Goal: Transaction & Acquisition: Book appointment/travel/reservation

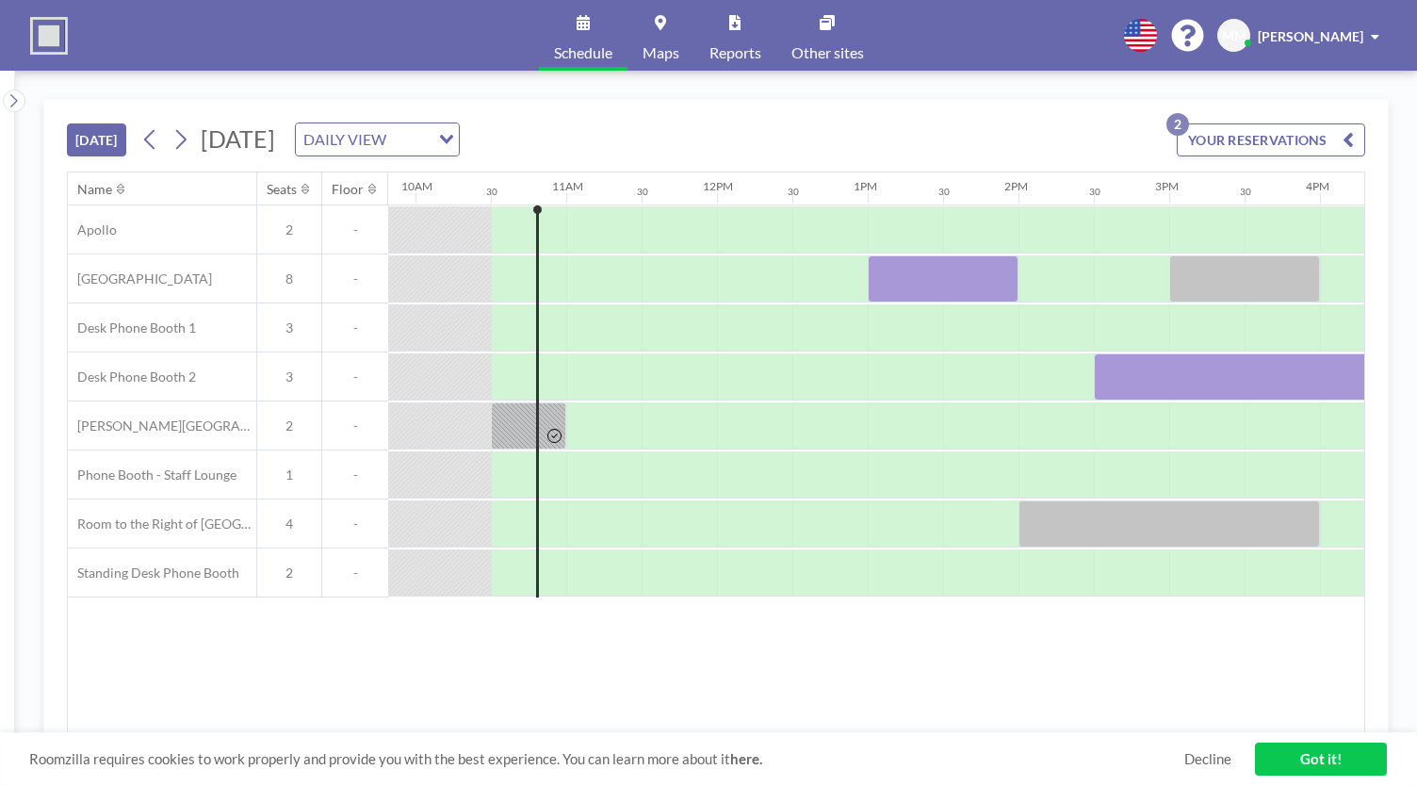
scroll to position [0, 1508]
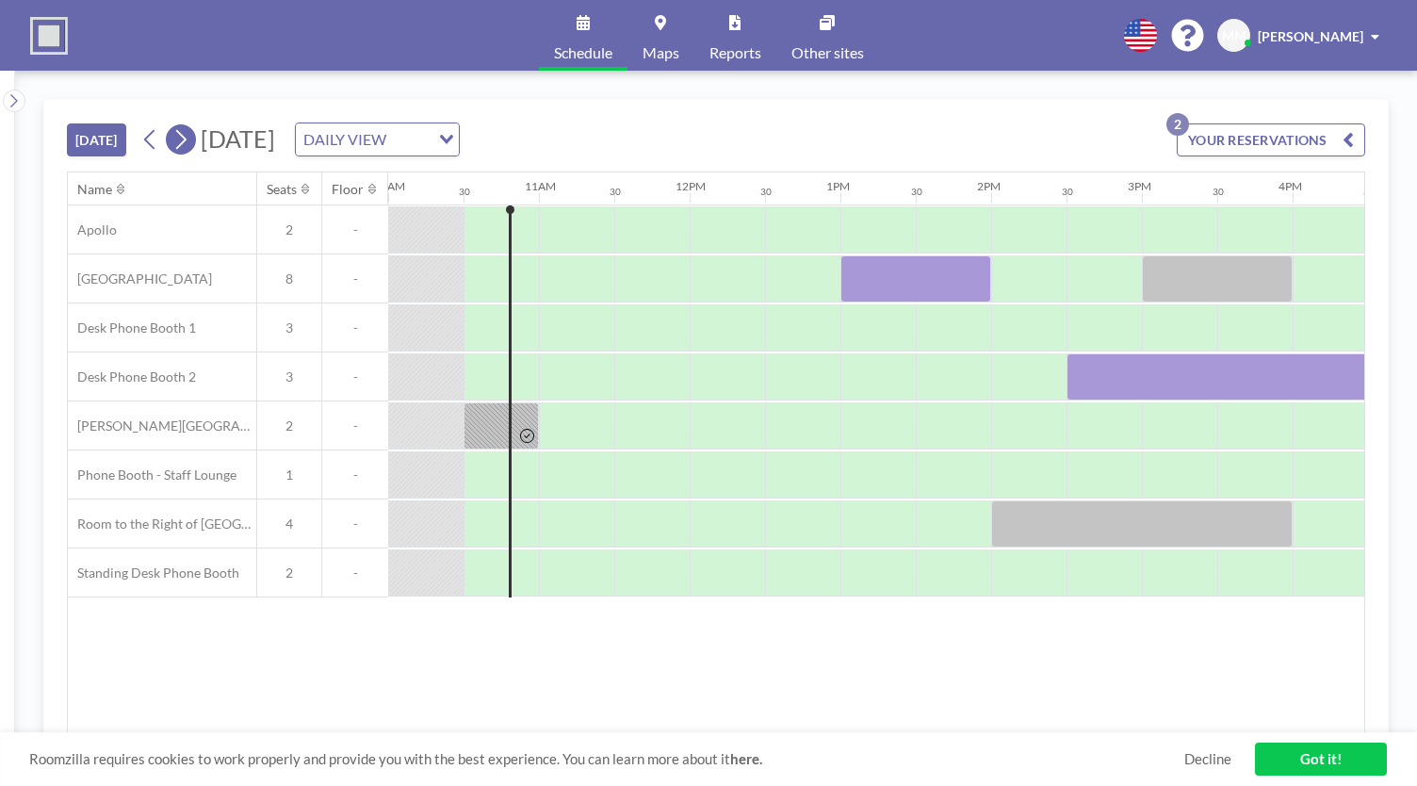
click at [177, 148] on icon at bounding box center [180, 139] width 18 height 28
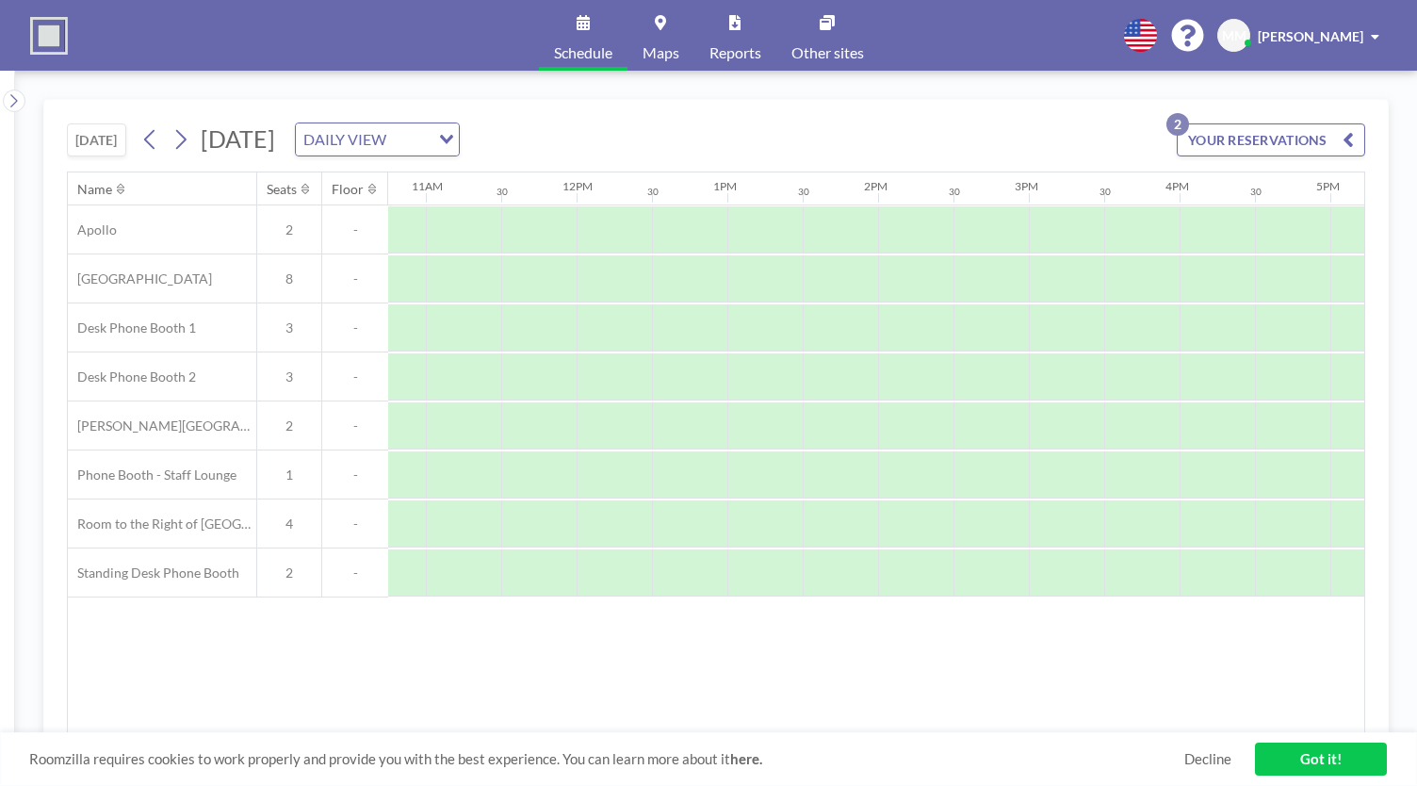
scroll to position [0, 1624]
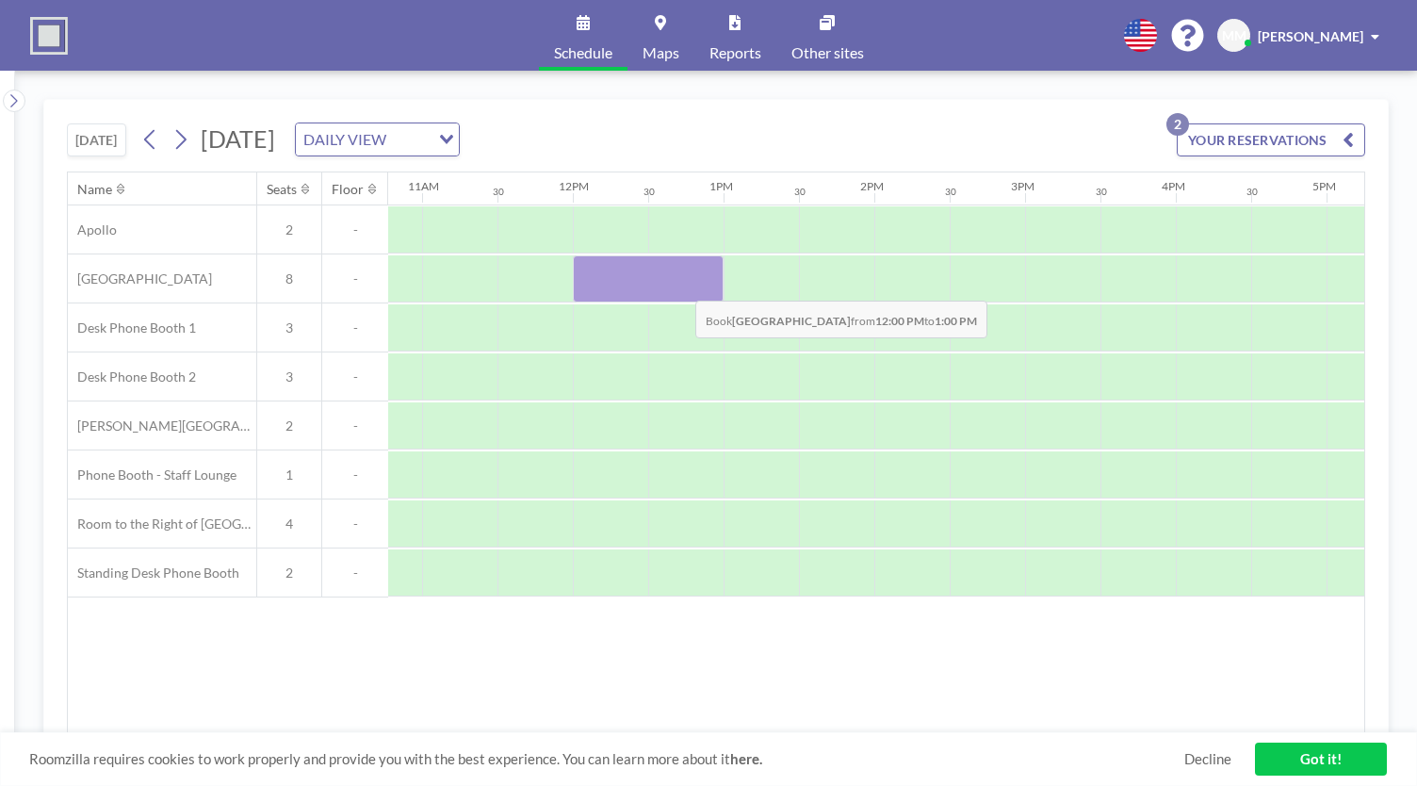
drag, startPoint x: 599, startPoint y: 274, endPoint x: 682, endPoint y: 283, distance: 83.4
click at [682, 283] on div at bounding box center [648, 278] width 151 height 47
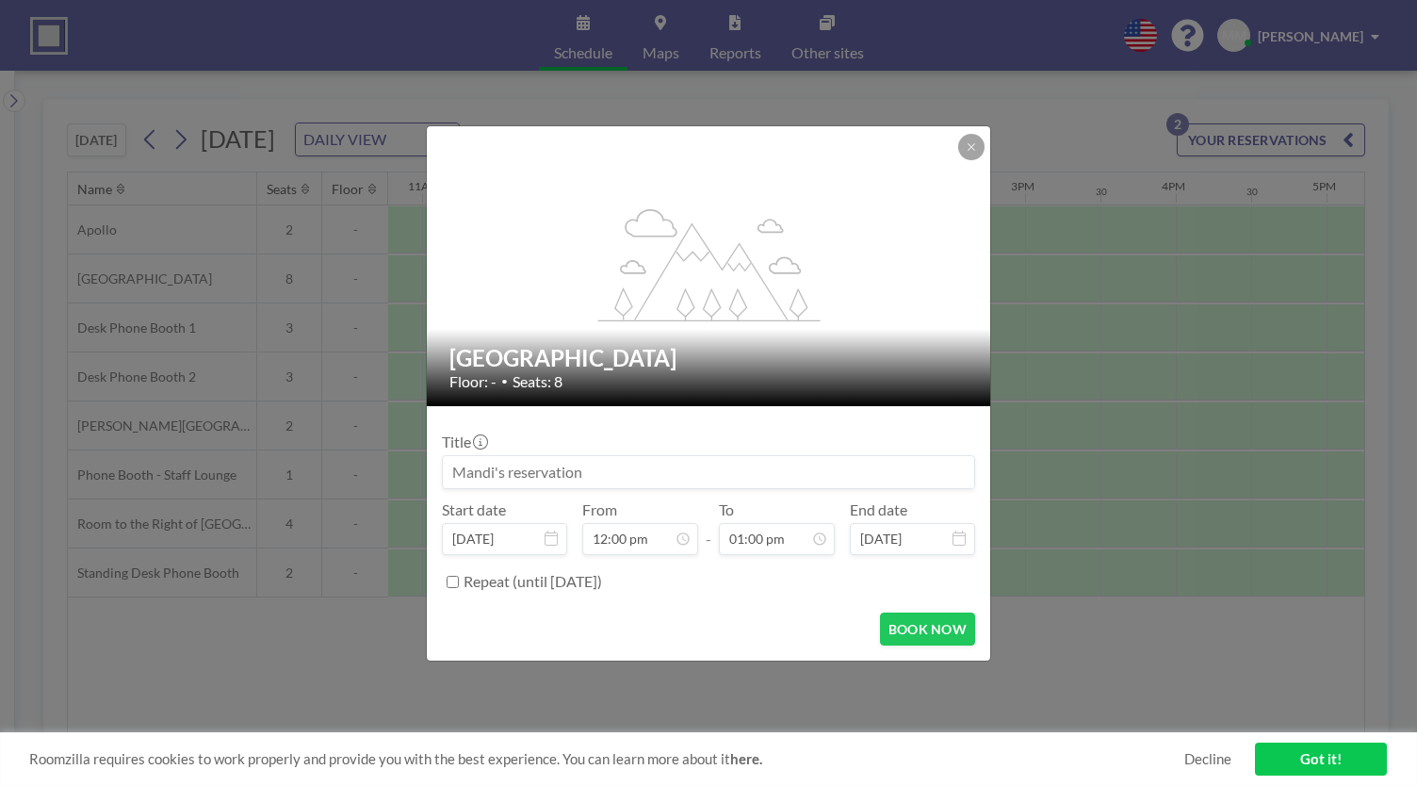
click at [521, 248] on div "flex-grow: 1.2;" at bounding box center [709, 266] width 565 height 280
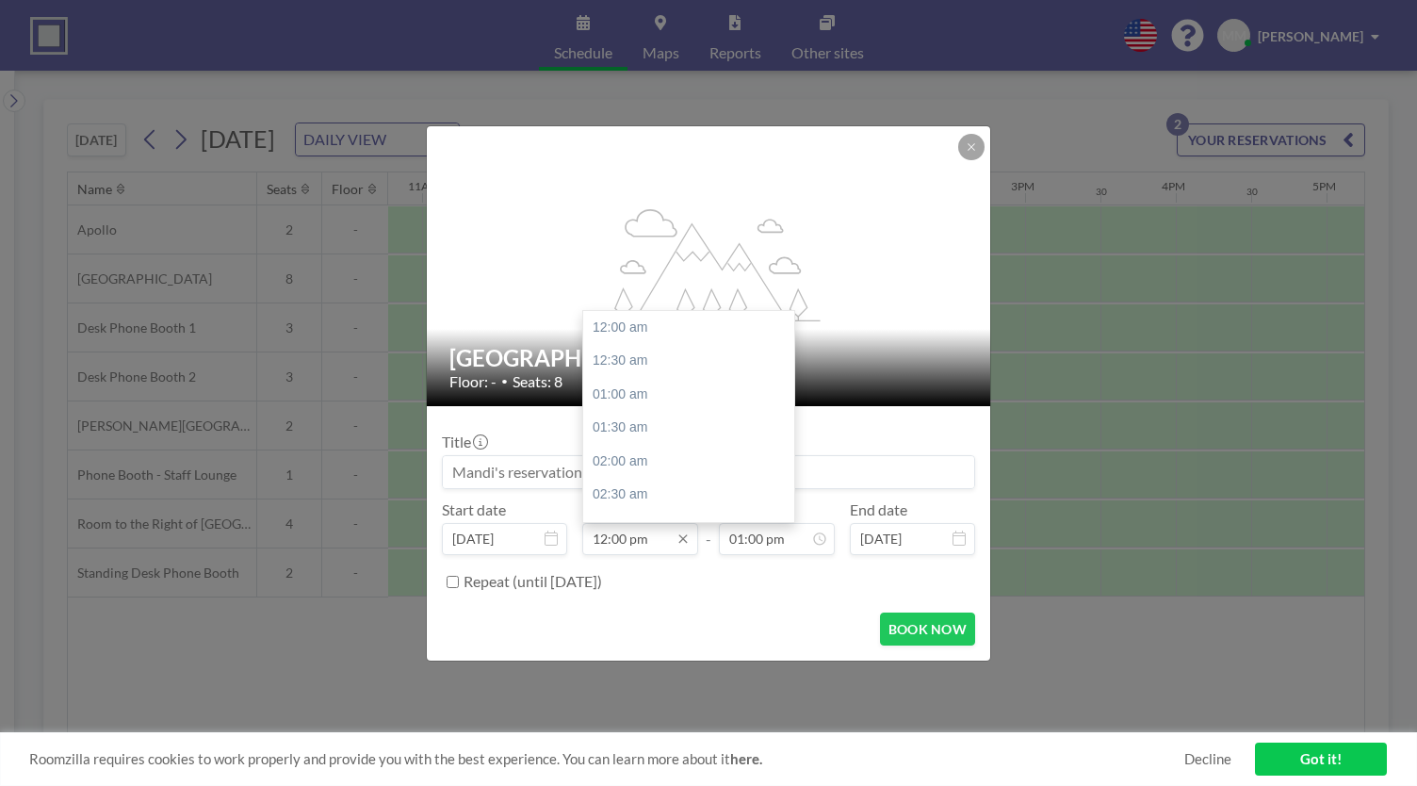
scroll to position [805, 0]
click at [651, 542] on input "12:00 pm" at bounding box center [640, 539] width 116 height 32
click at [628, 359] on div "12:30 pm" at bounding box center [693, 361] width 220 height 34
type input "12:30 pm"
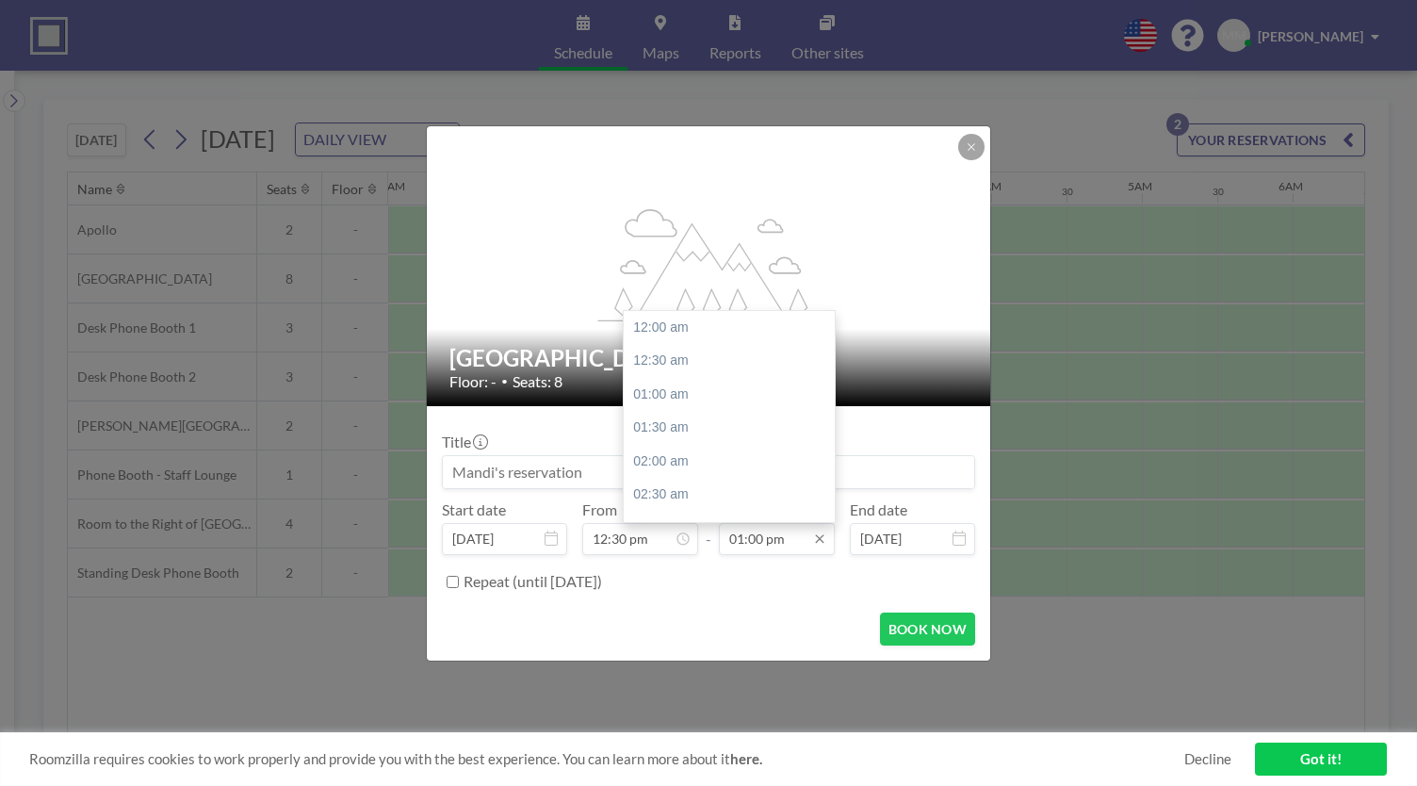
scroll to position [872, 0]
click at [765, 540] on input "01:00 pm" at bounding box center [777, 539] width 116 height 32
click at [701, 354] on div "01:30 pm" at bounding box center [734, 362] width 220 height 34
type input "01:30 pm"
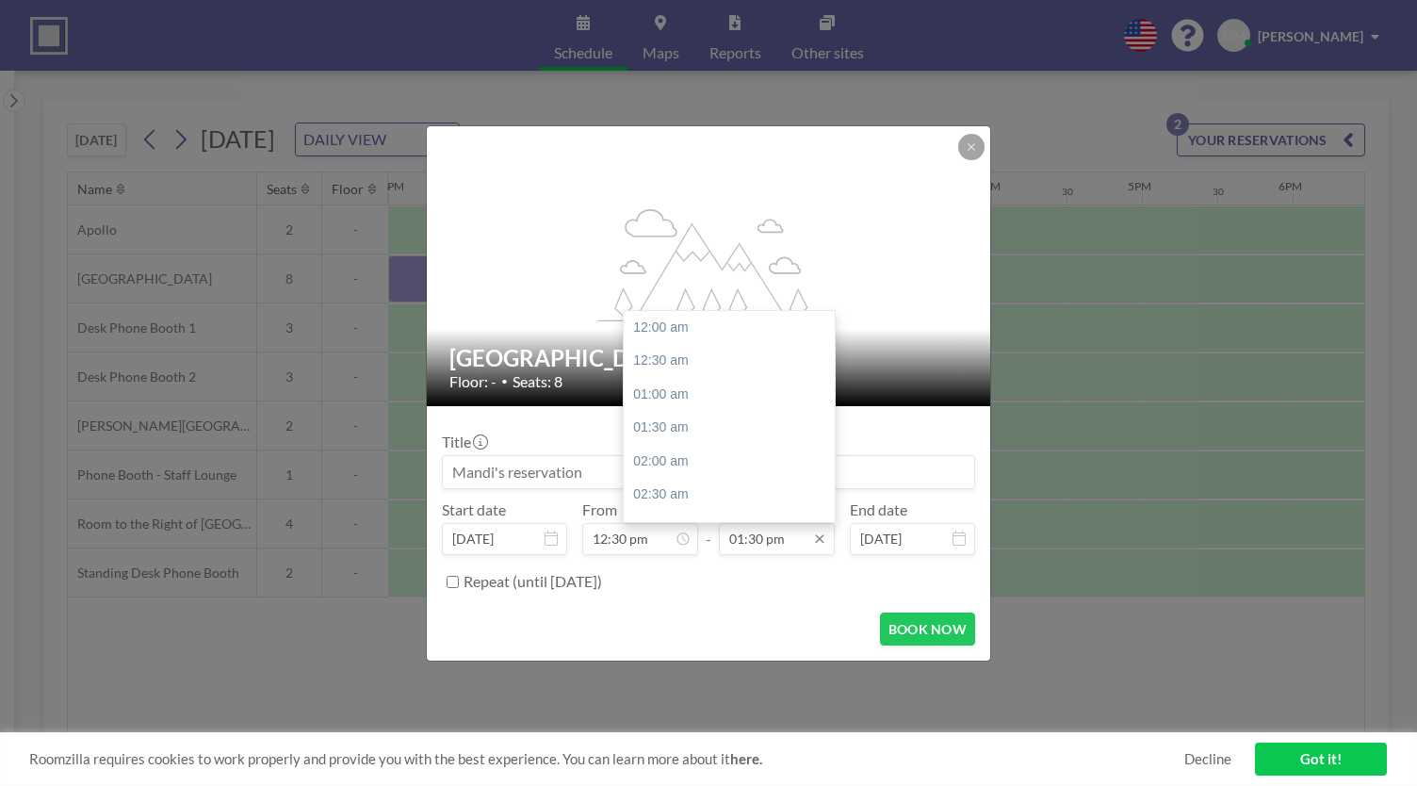
scroll to position [906, 0]
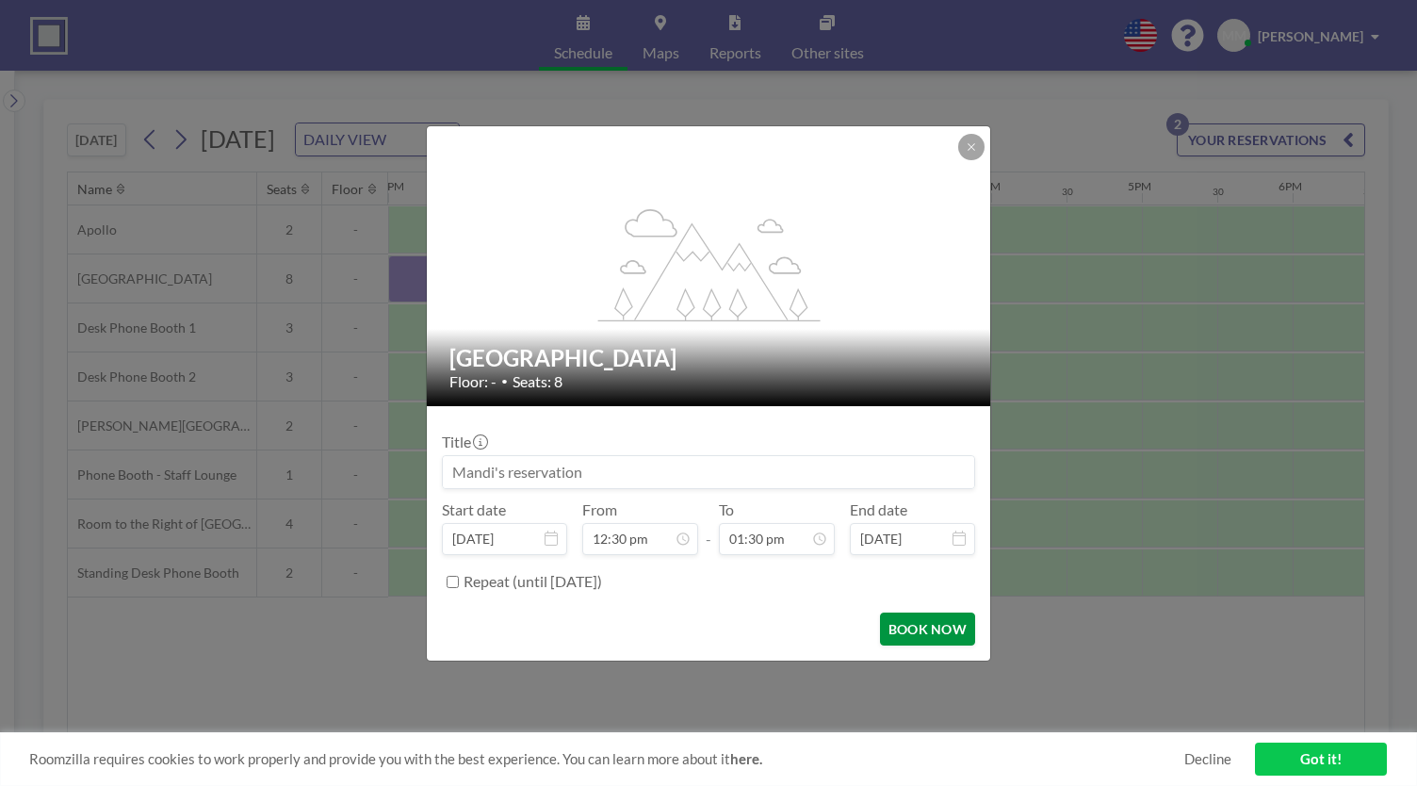
click at [906, 631] on button "BOOK NOW" at bounding box center [927, 628] width 95 height 33
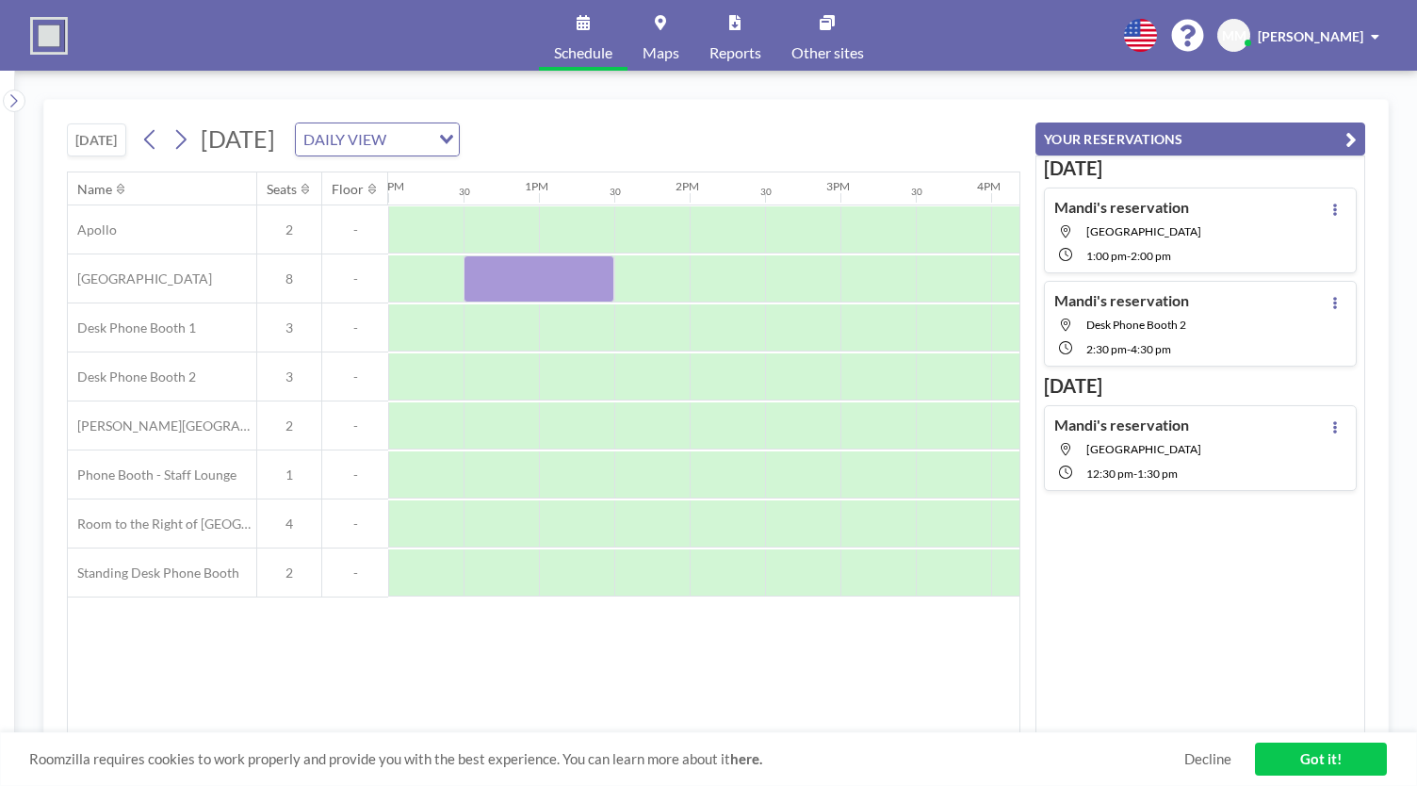
click at [513, 653] on div "Name Seats Floor 12AM 30 1AM 30 2AM 30 3AM 30 4AM 30 5AM 30 6AM 30 7AM 30 8AM 3…" at bounding box center [544, 452] width 952 height 561
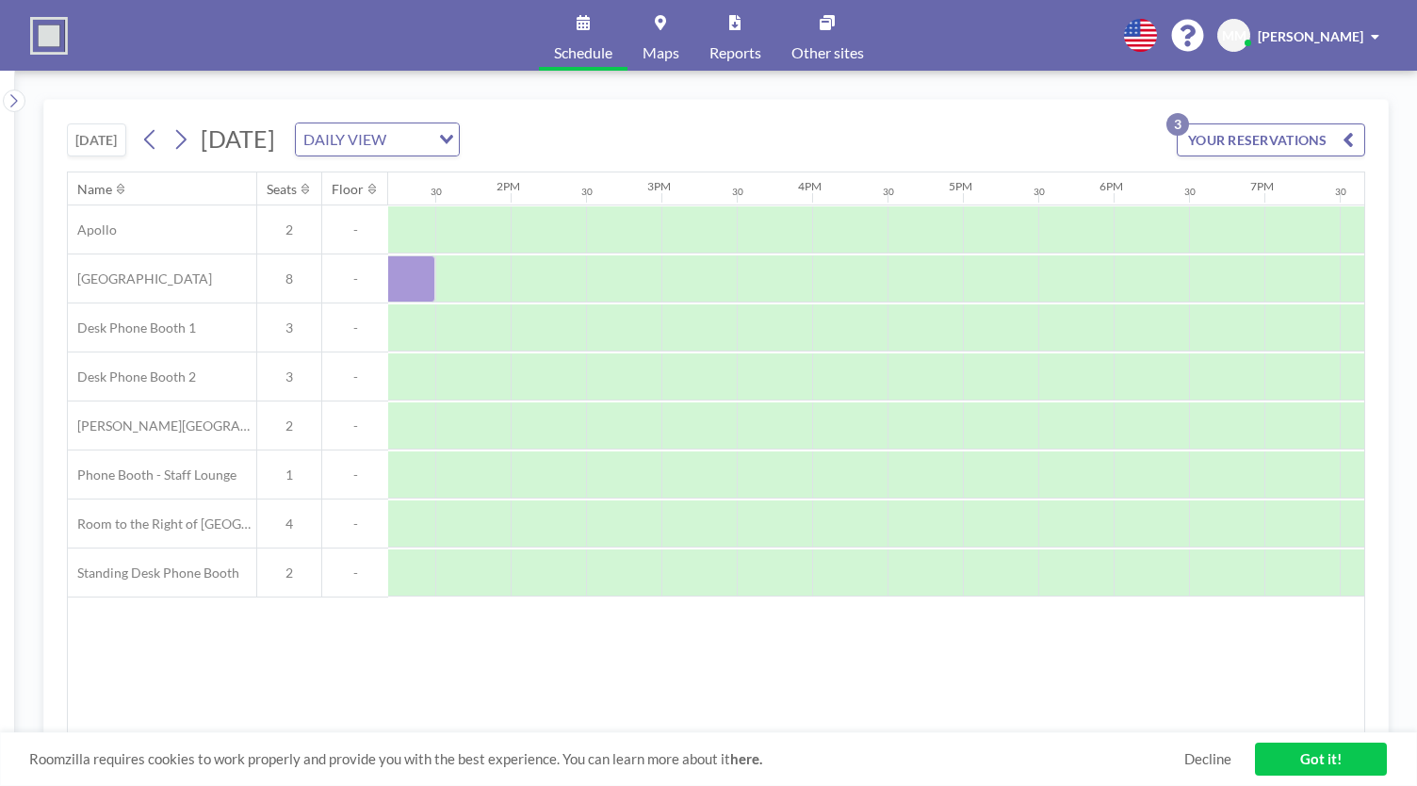
scroll to position [0, 1990]
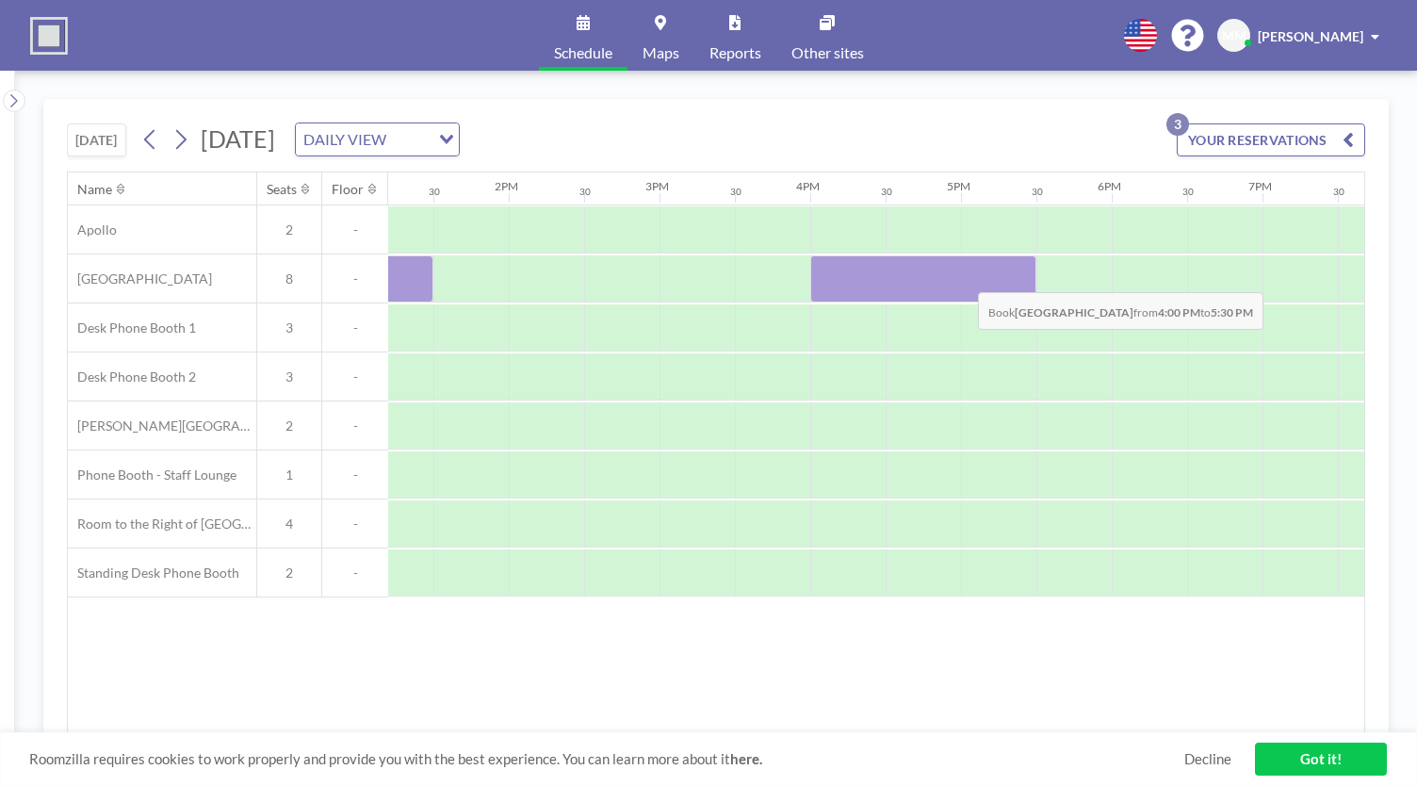
drag, startPoint x: 829, startPoint y: 283, endPoint x: 969, endPoint y: 276, distance: 139.6
click at [969, 276] on div at bounding box center [923, 278] width 226 height 47
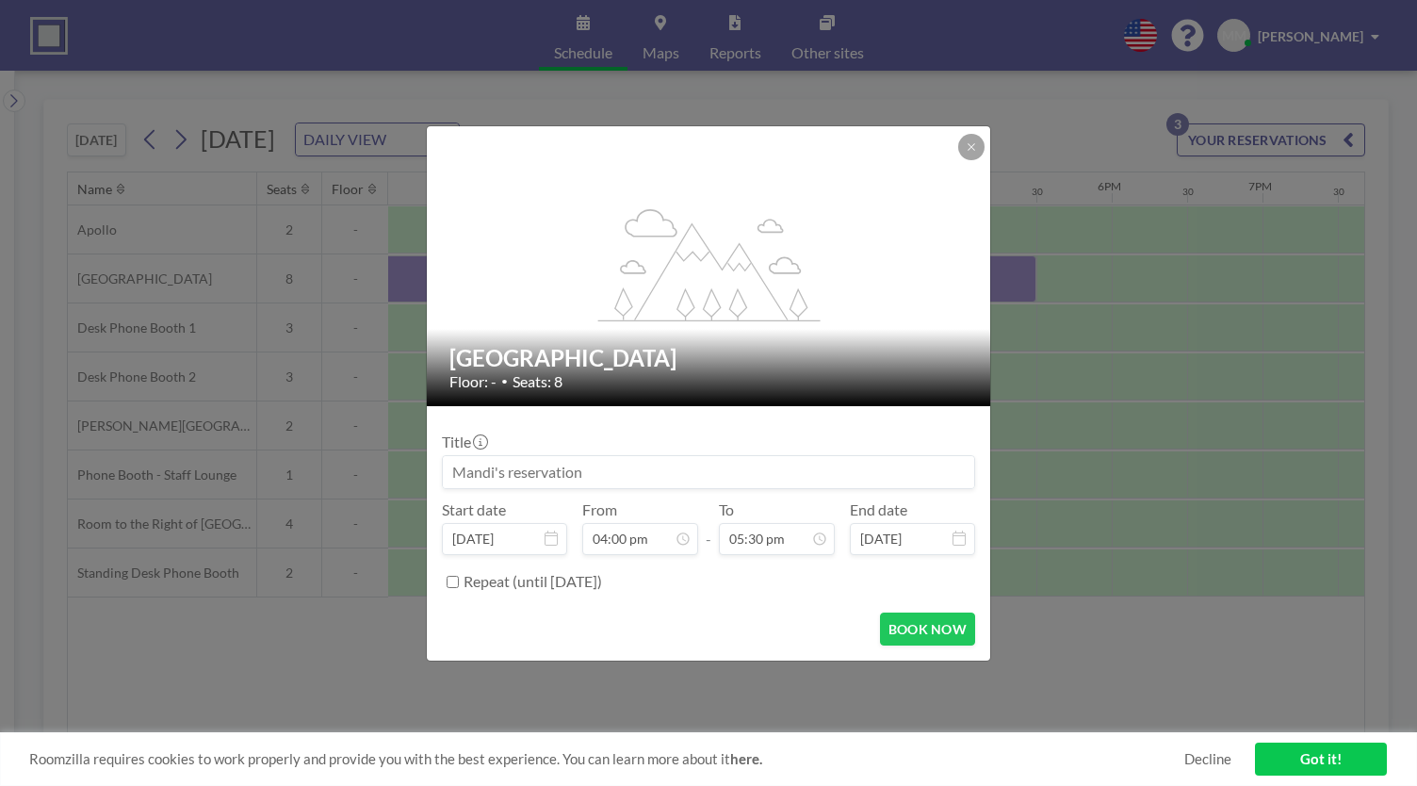
scroll to position [0, 0]
click at [936, 621] on button "BOOK NOW" at bounding box center [927, 628] width 95 height 33
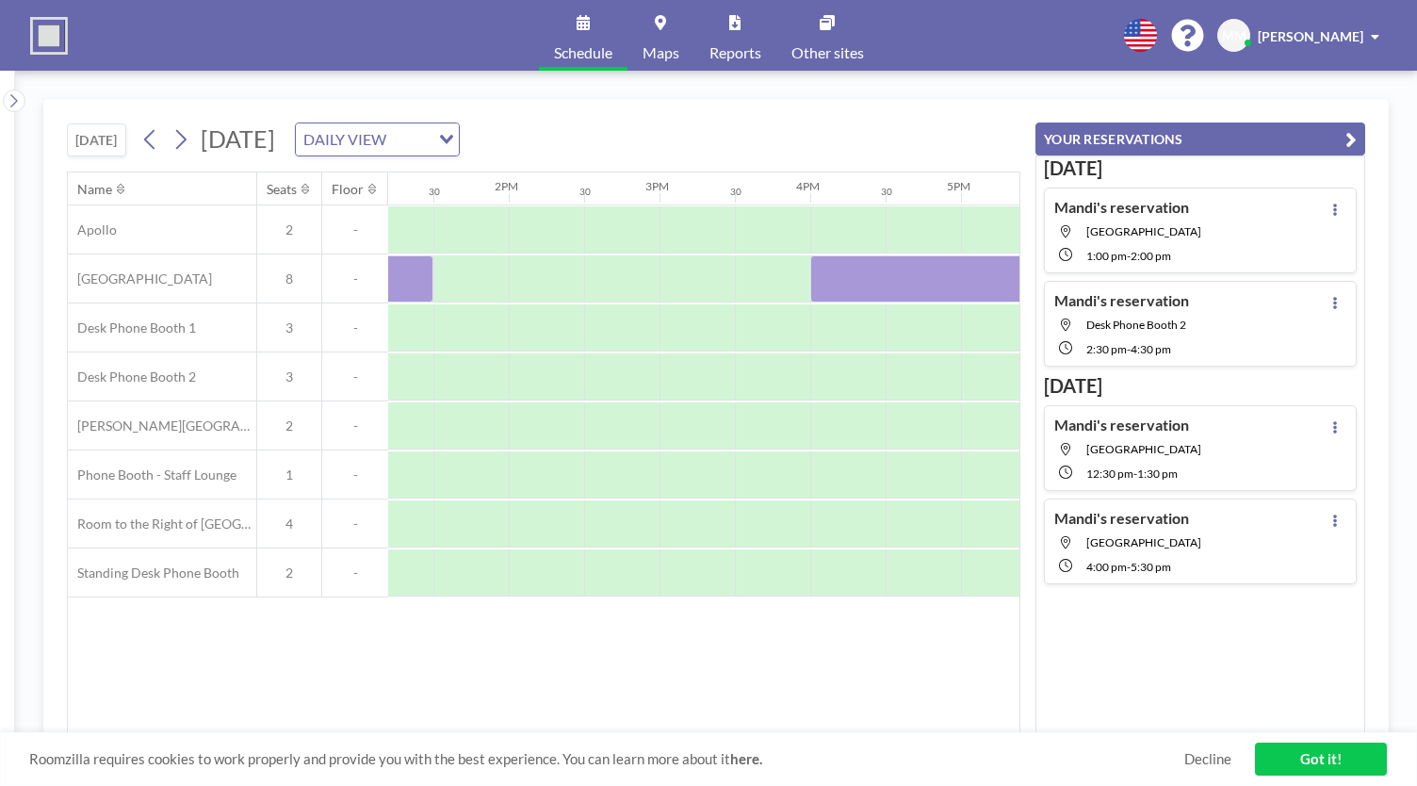
click at [106, 136] on button "[DATE]" at bounding box center [96, 139] width 59 height 33
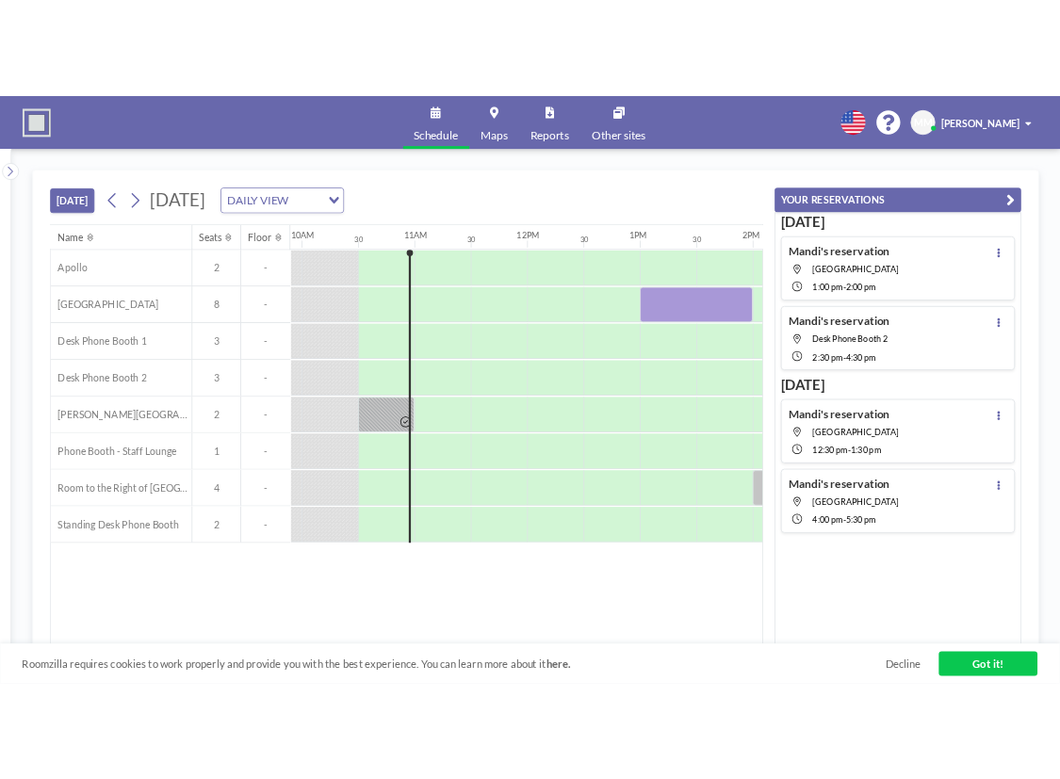
scroll to position [0, 1508]
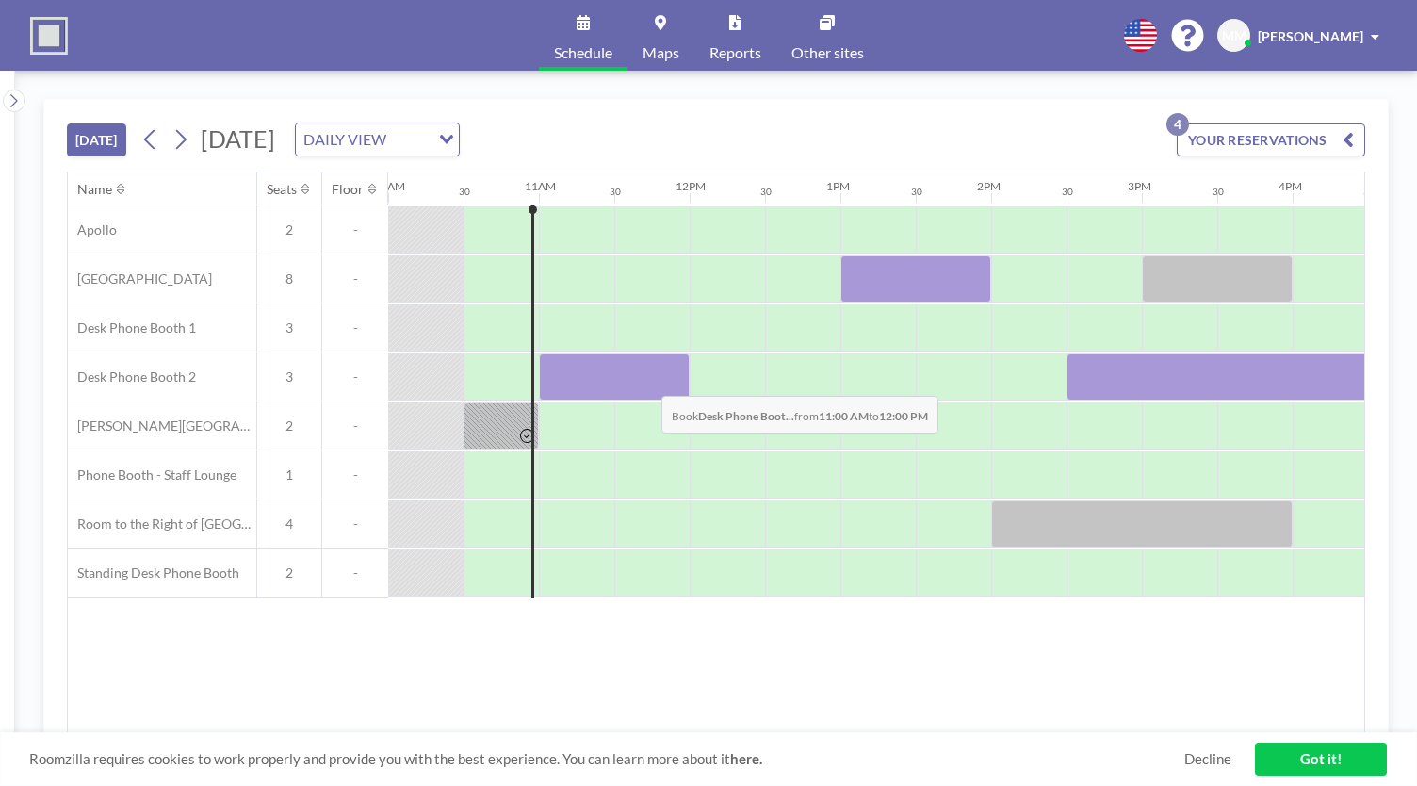
drag, startPoint x: 550, startPoint y: 382, endPoint x: 646, endPoint y: 381, distance: 96.1
click at [646, 381] on div at bounding box center [614, 376] width 151 height 47
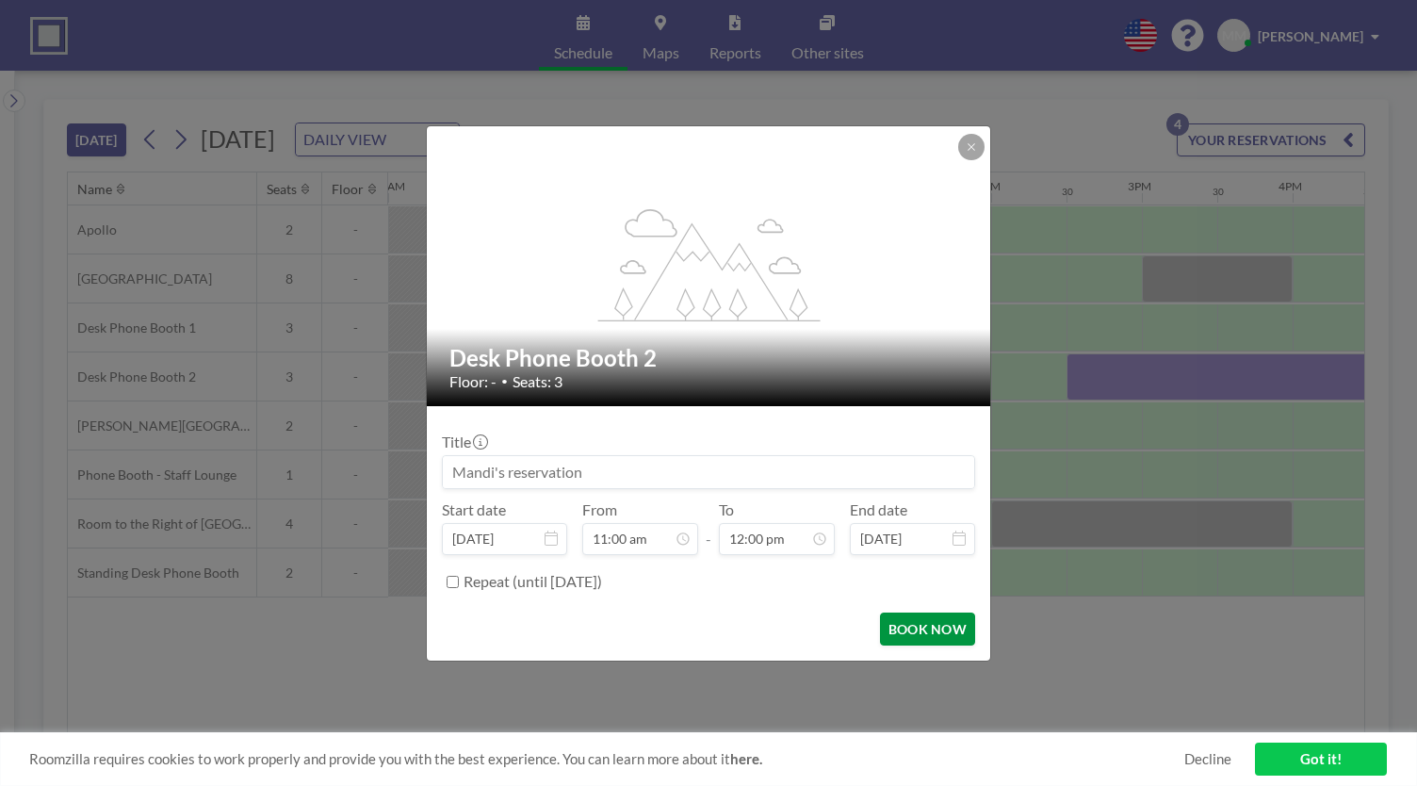
click at [911, 627] on button "BOOK NOW" at bounding box center [927, 628] width 95 height 33
